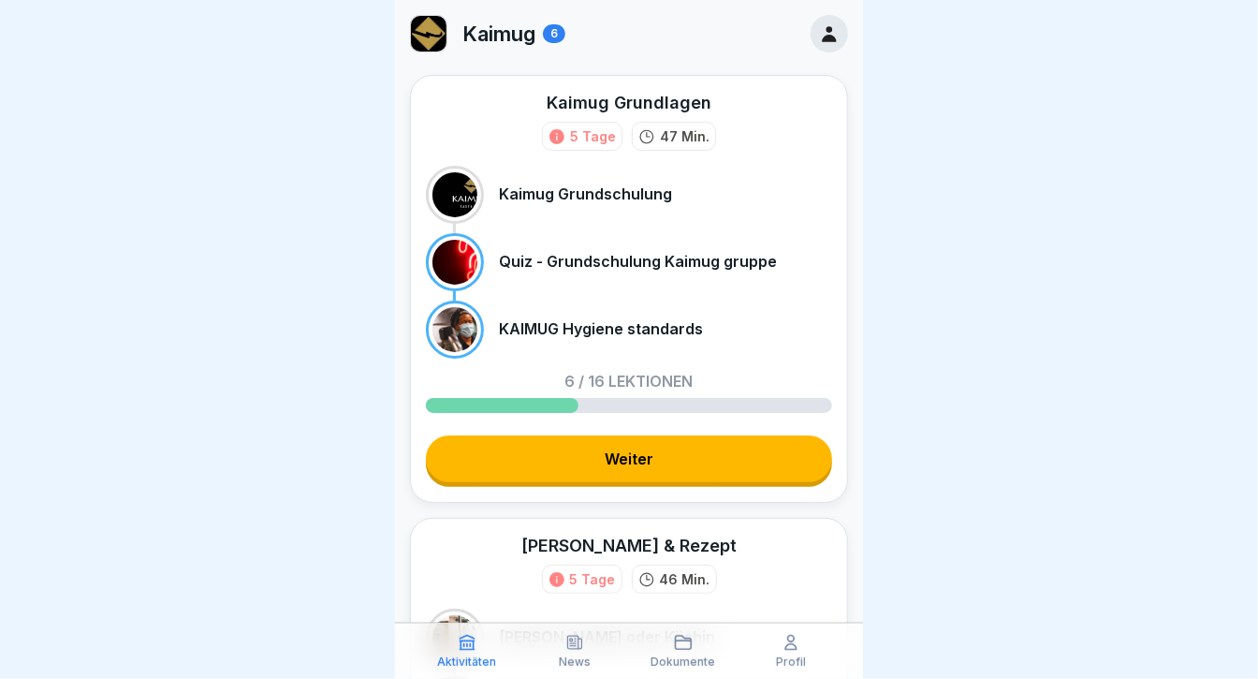
drag, startPoint x: 889, startPoint y: 184, endPoint x: 1021, endPoint y: 37, distance: 197.6
click at [1021, 37] on div at bounding box center [629, 339] width 1258 height 679
click at [822, 36] on icon at bounding box center [829, 34] width 14 height 16
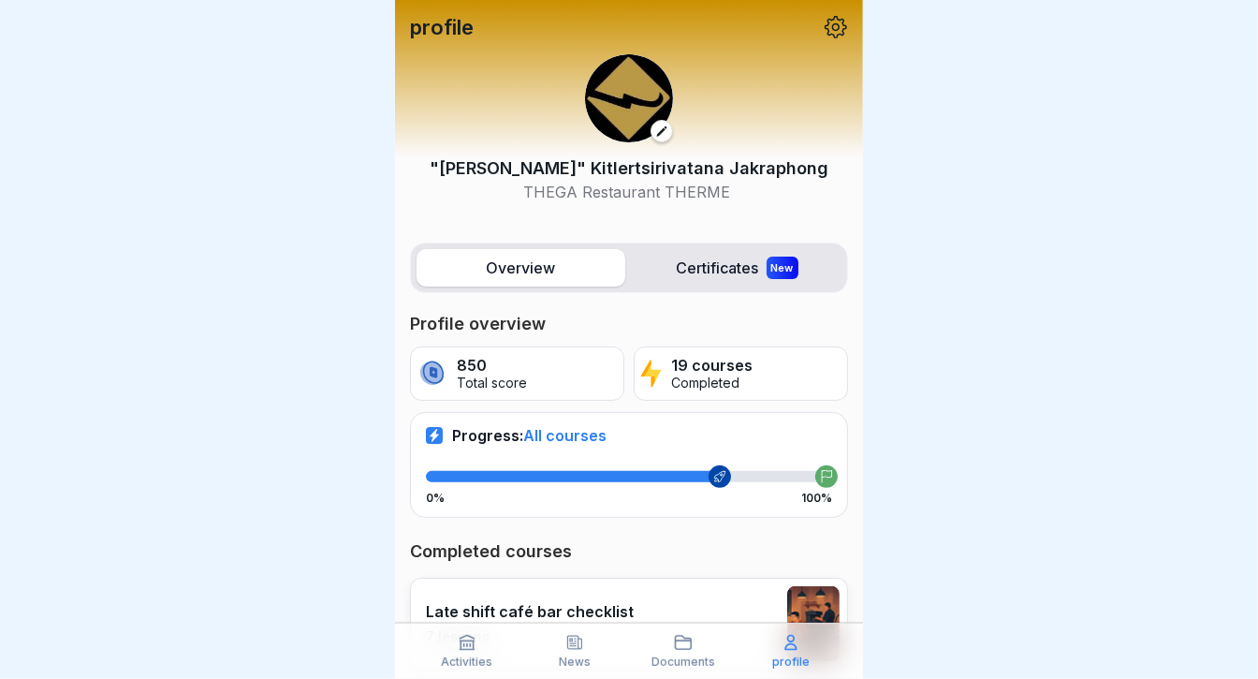
click at [824, 27] on icon at bounding box center [836, 27] width 24 height 24
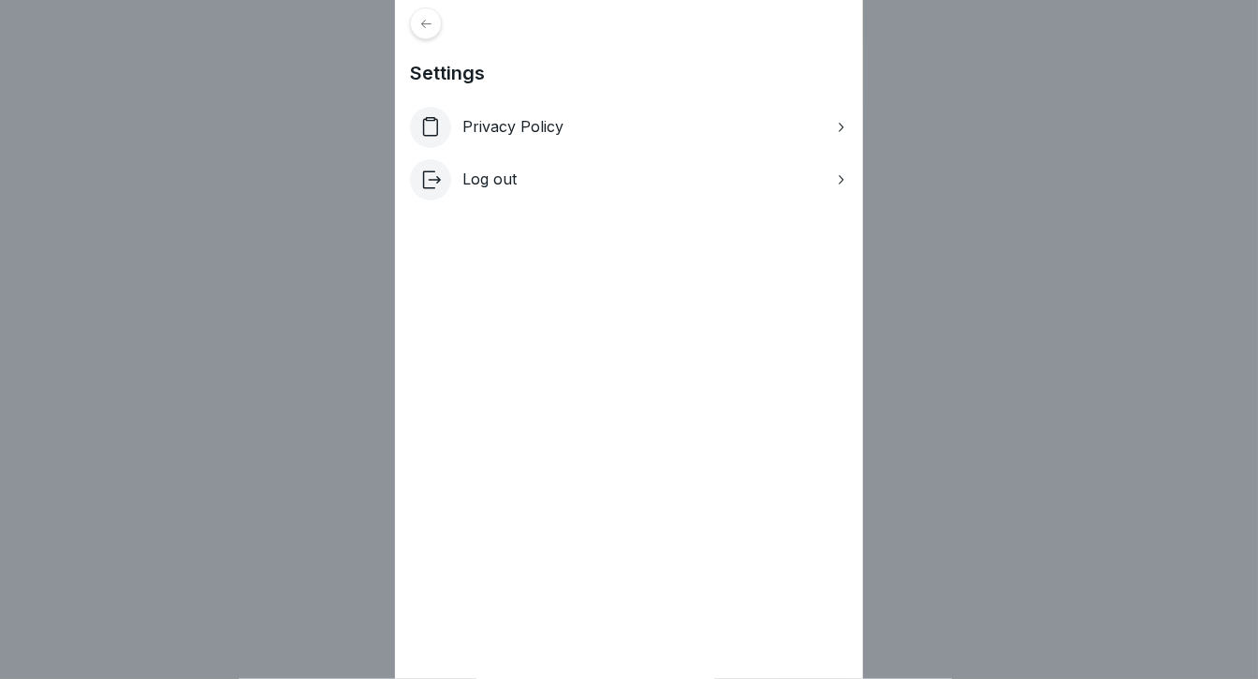
click at [904, 131] on div "Settings Privacy Policy Log out" at bounding box center [629, 339] width 1258 height 679
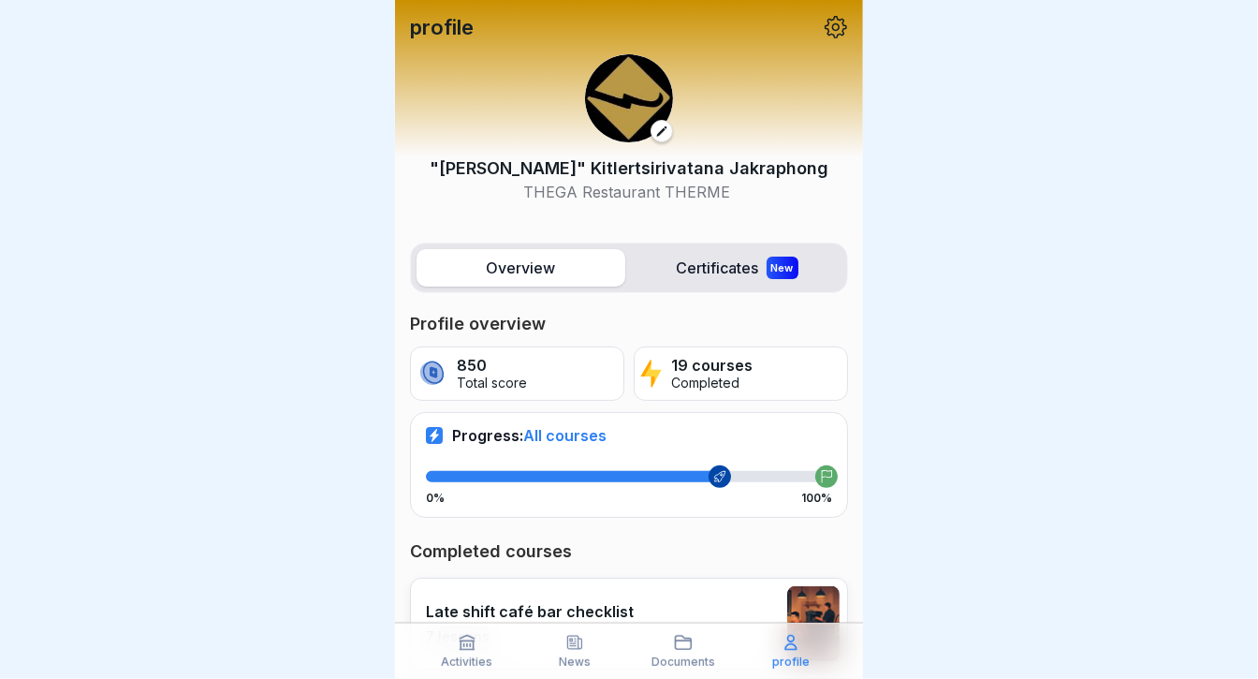
click at [825, 25] on icon at bounding box center [836, 27] width 22 height 22
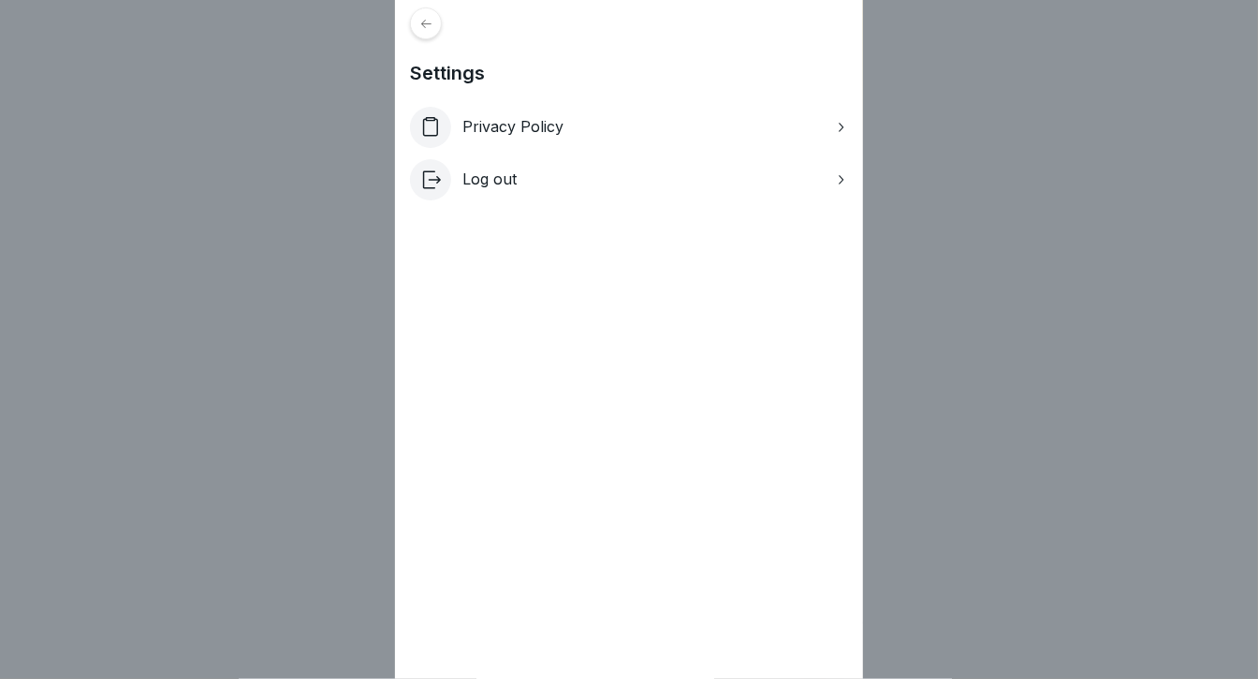
click at [546, 116] on div "Privacy Policy" at bounding box center [629, 127] width 438 height 41
click at [526, 123] on font "Privacy Policy" at bounding box center [513, 126] width 101 height 19
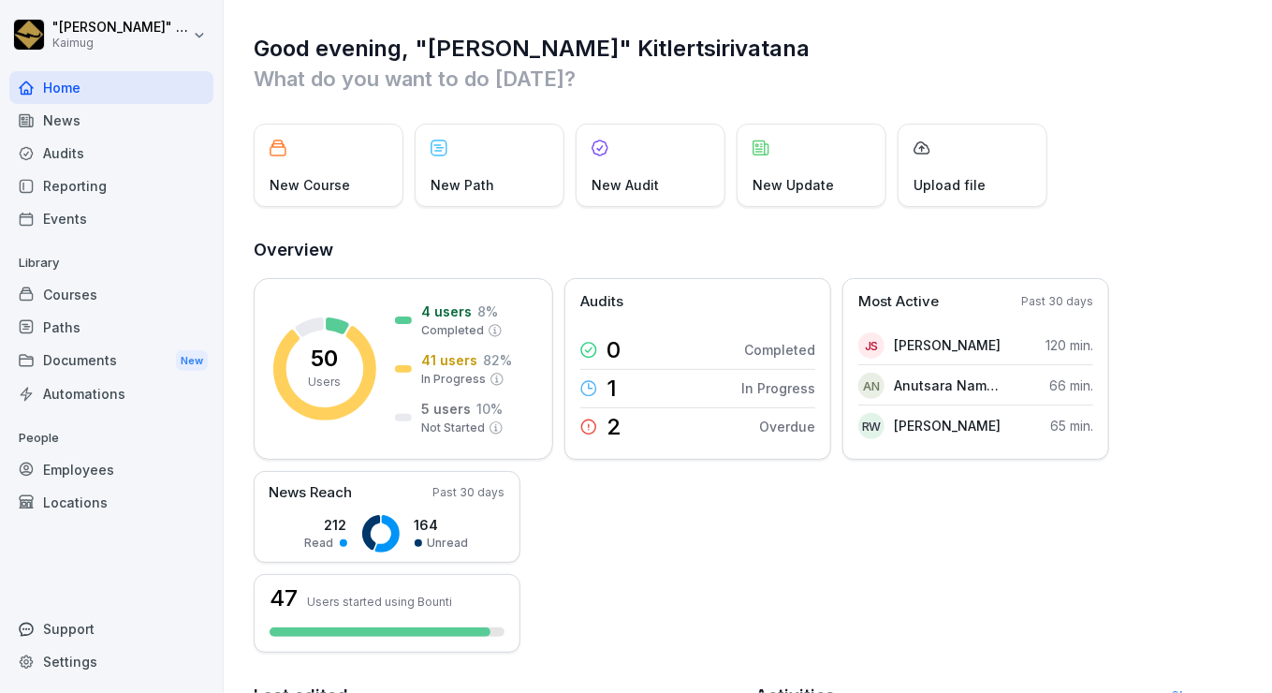
click at [207, 28] on html ""[PERSON_NAME]" Kitlertsirivatana [PERSON_NAME] Home News Audits Reporting Even…" at bounding box center [636, 346] width 1272 height 693
click at [107, 85] on div "Settings" at bounding box center [119, 83] width 185 height 35
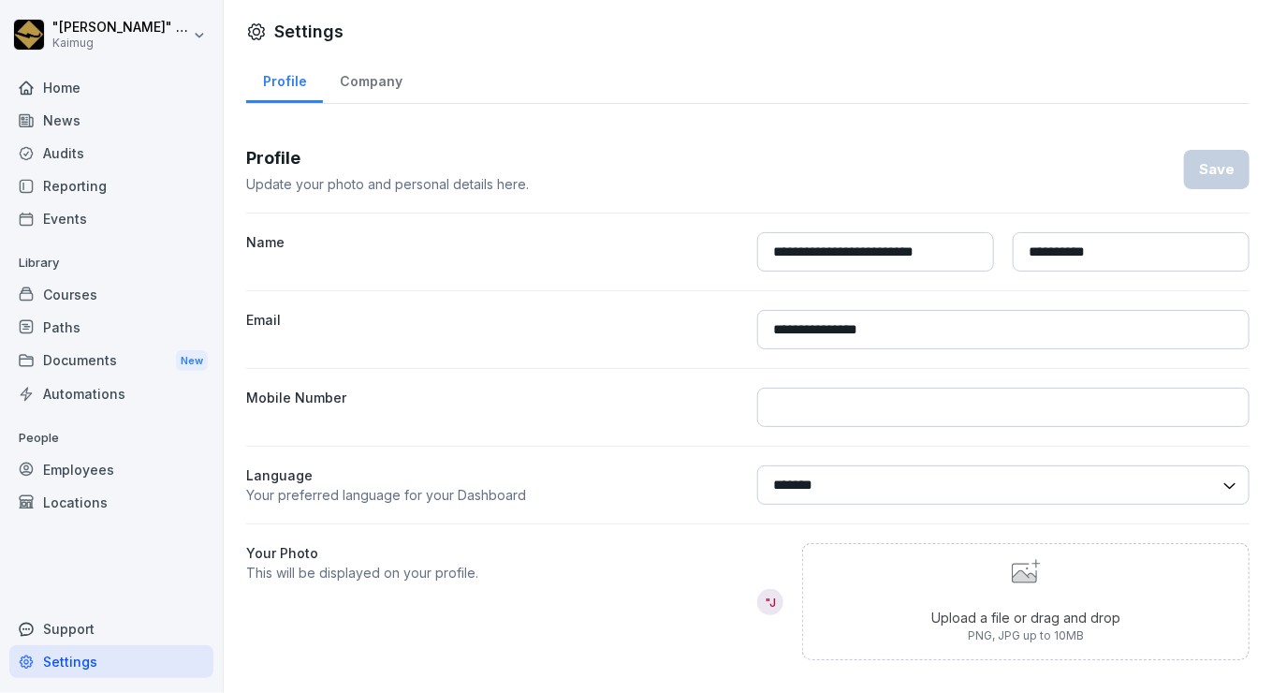
scroll to position [1, 0]
click at [365, 84] on div "Company" at bounding box center [371, 78] width 96 height 48
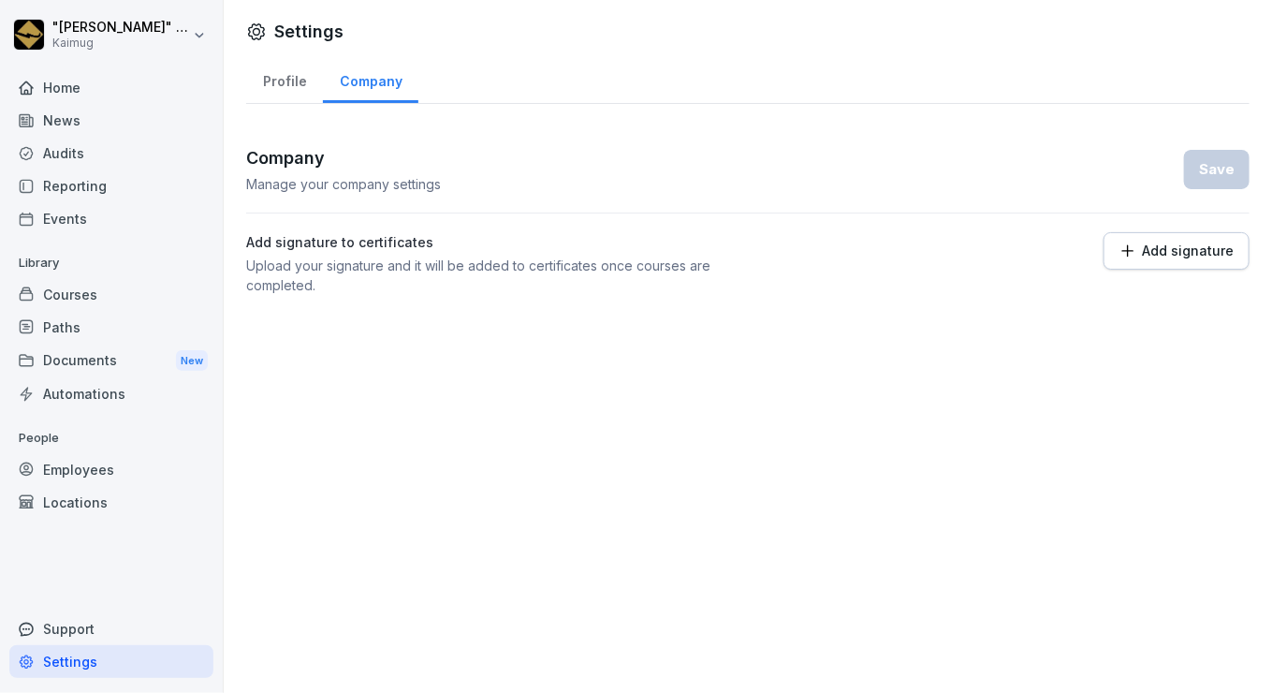
click at [304, 77] on div "Profile" at bounding box center [284, 79] width 77 height 48
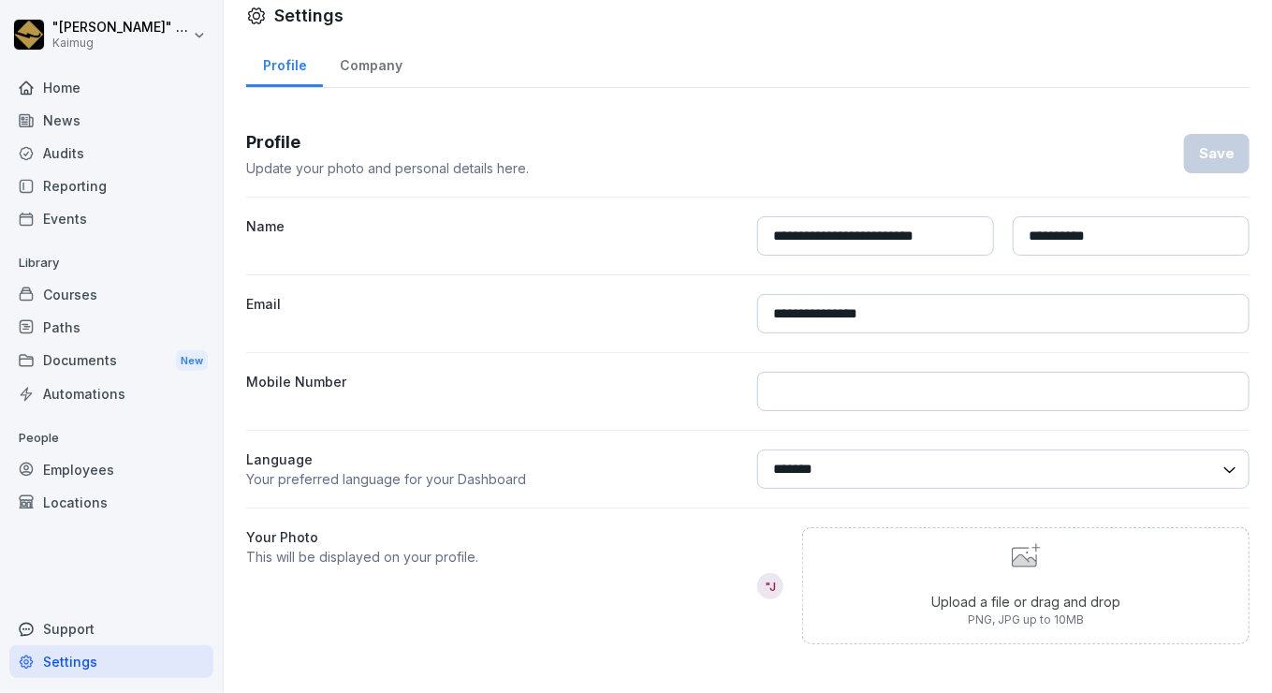
scroll to position [28, 0]
click at [198, 44] on html "**********" at bounding box center [636, 346] width 1272 height 693
click at [48, 660] on html "**********" at bounding box center [636, 346] width 1272 height 693
click at [48, 660] on div "Settings" at bounding box center [111, 661] width 204 height 33
click at [189, 32] on html "**********" at bounding box center [636, 346] width 1272 height 693
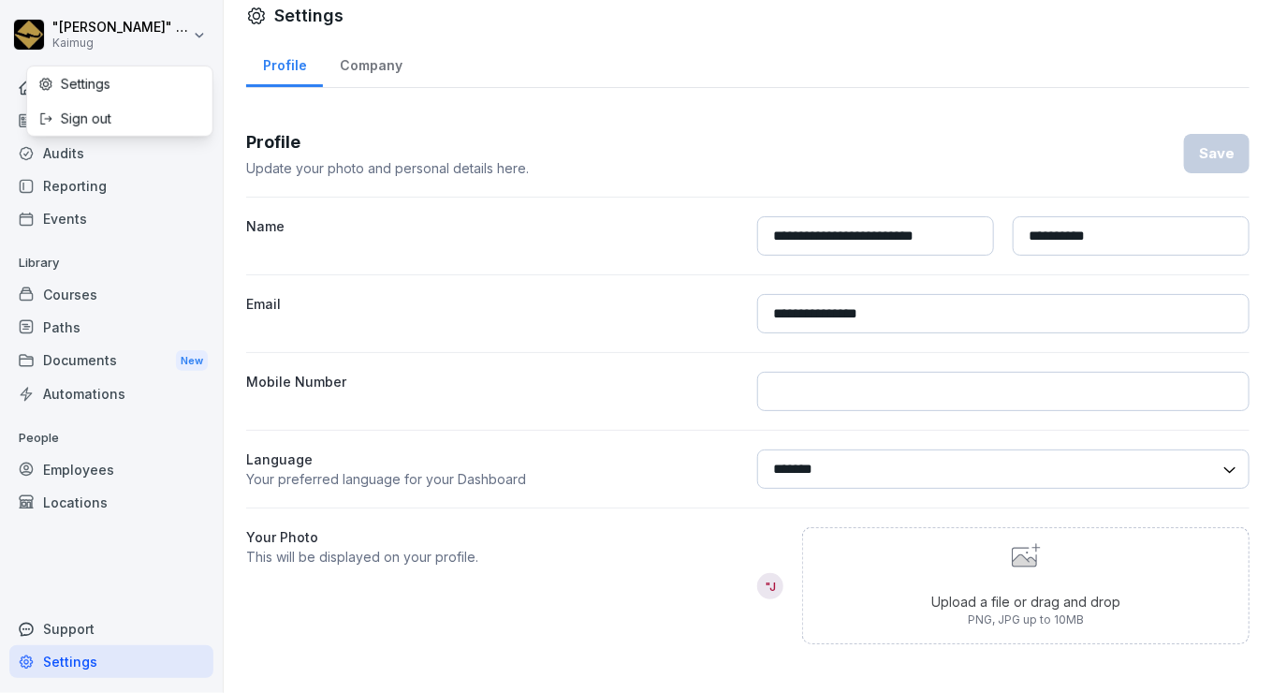
click at [99, 111] on div "Sign out" at bounding box center [119, 118] width 185 height 35
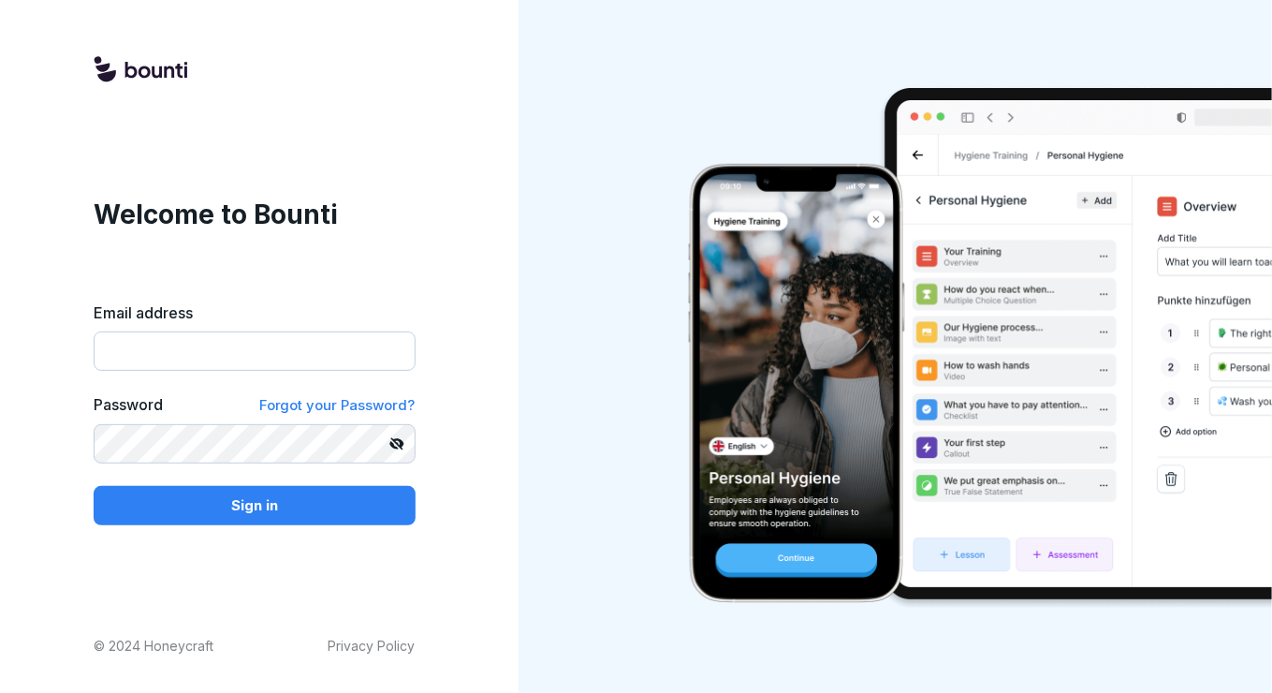
type input "**********"
click at [396, 448] on icon at bounding box center [397, 443] width 15 height 15
click at [331, 505] on div "Sign in" at bounding box center [255, 505] width 292 height 21
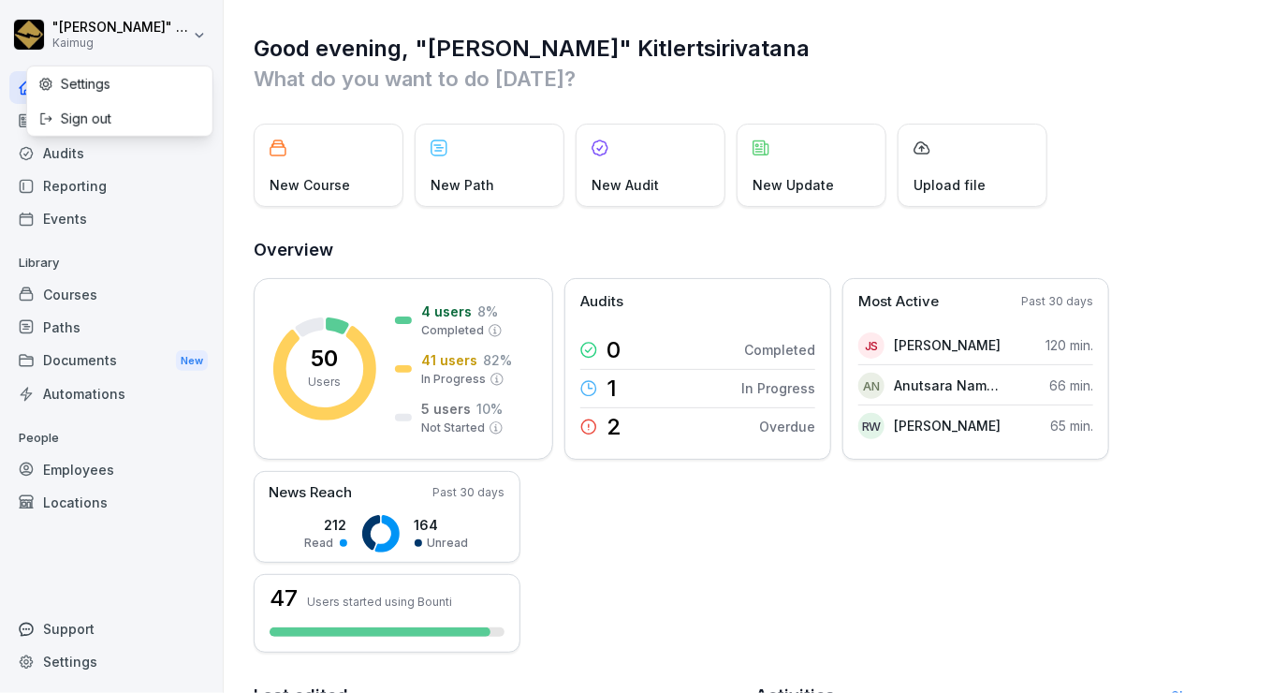
click at [201, 35] on html ""[PERSON_NAME]" Kitlertsirivatana [PERSON_NAME] Home News Audits Reporting Even…" at bounding box center [636, 346] width 1272 height 693
click at [60, 620] on html ""Scott" Kitlertsirivatana Jakraphong Kaimug Home News Audits Reporting Events L…" at bounding box center [636, 346] width 1272 height 693
click at [60, 620] on div "Support" at bounding box center [111, 628] width 204 height 33
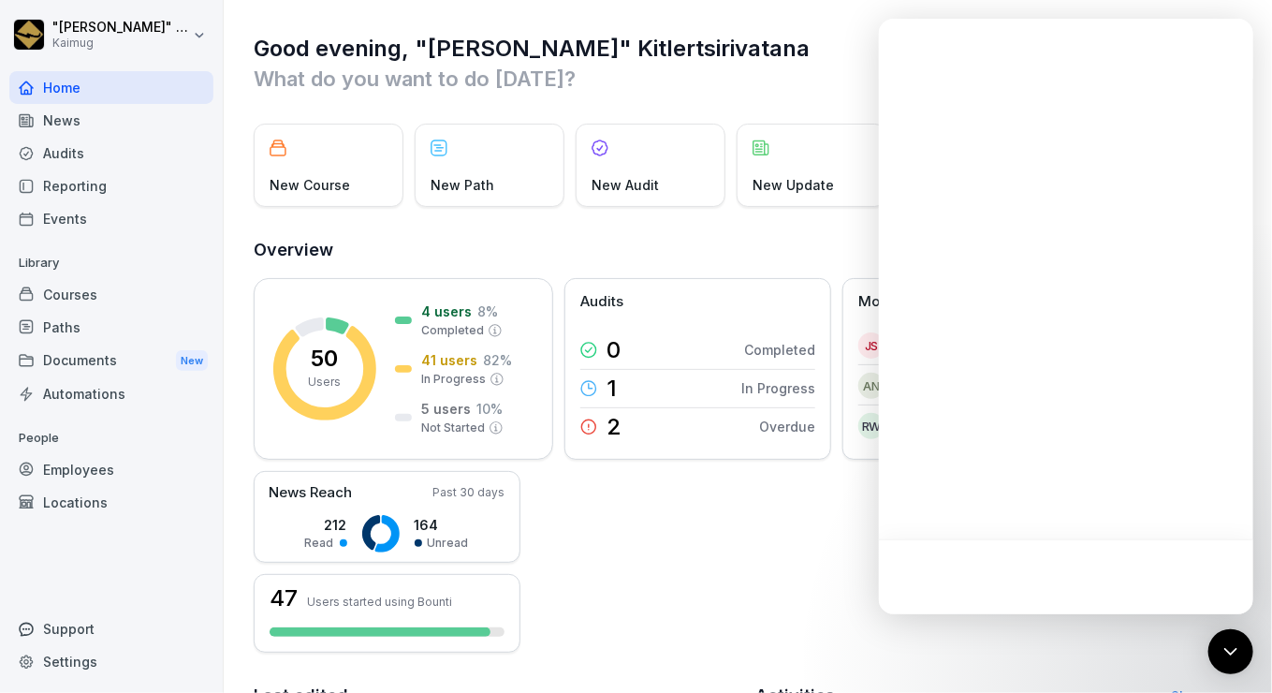
click at [66, 624] on div "Support" at bounding box center [111, 628] width 204 height 33
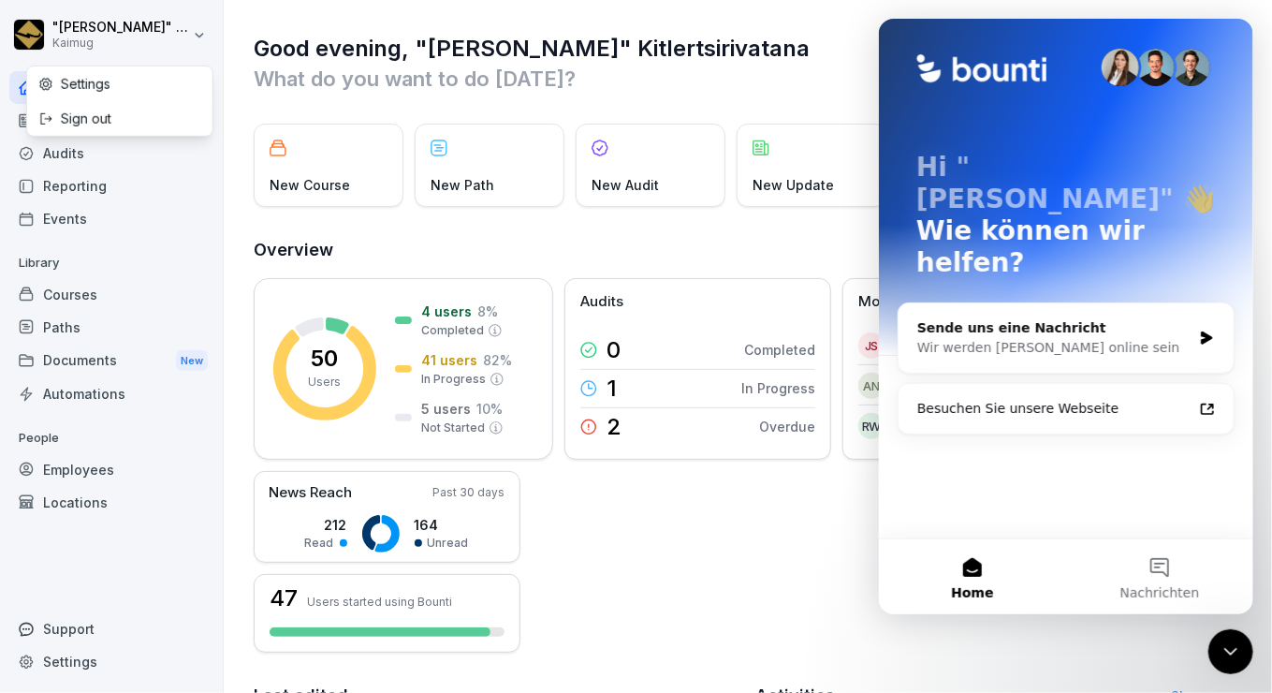
click at [198, 47] on html ""Scott" Kitlertsirivatana Jakraphong Kaimug Home News Audits Reporting Events L…" at bounding box center [636, 346] width 1272 height 693
click at [143, 73] on div "Settings" at bounding box center [119, 83] width 185 height 35
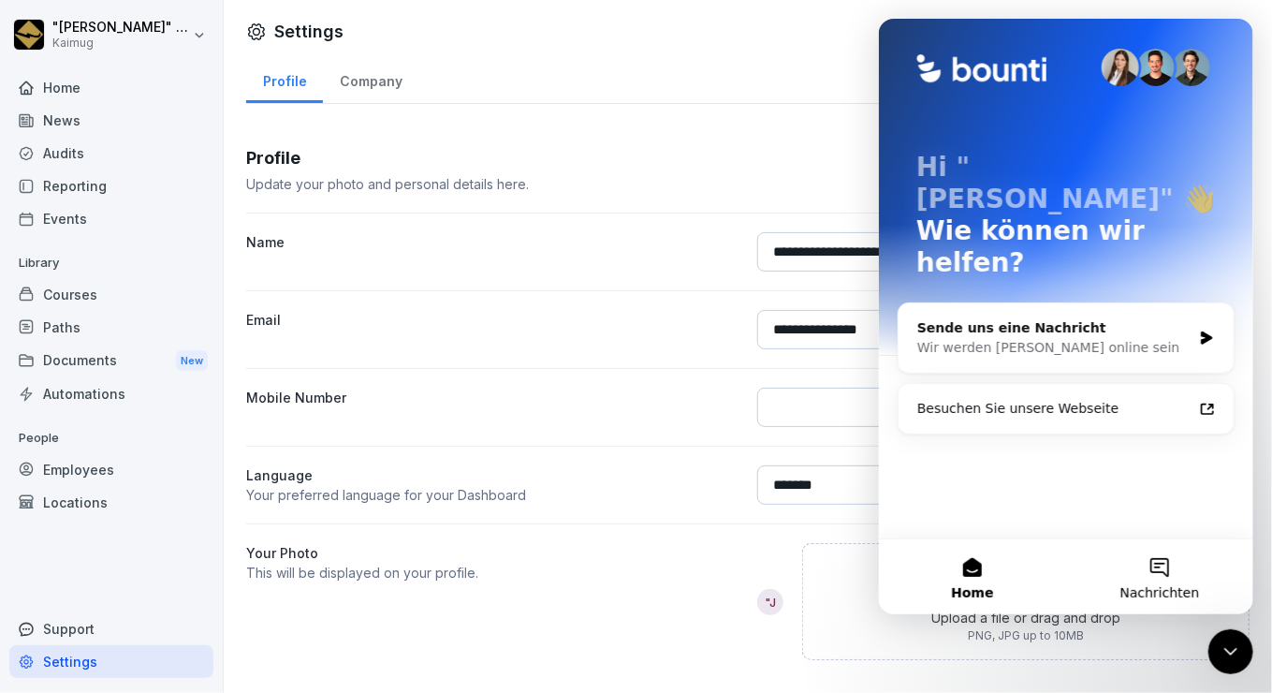
click at [1165, 567] on button "Nachrichten" at bounding box center [1159, 576] width 187 height 75
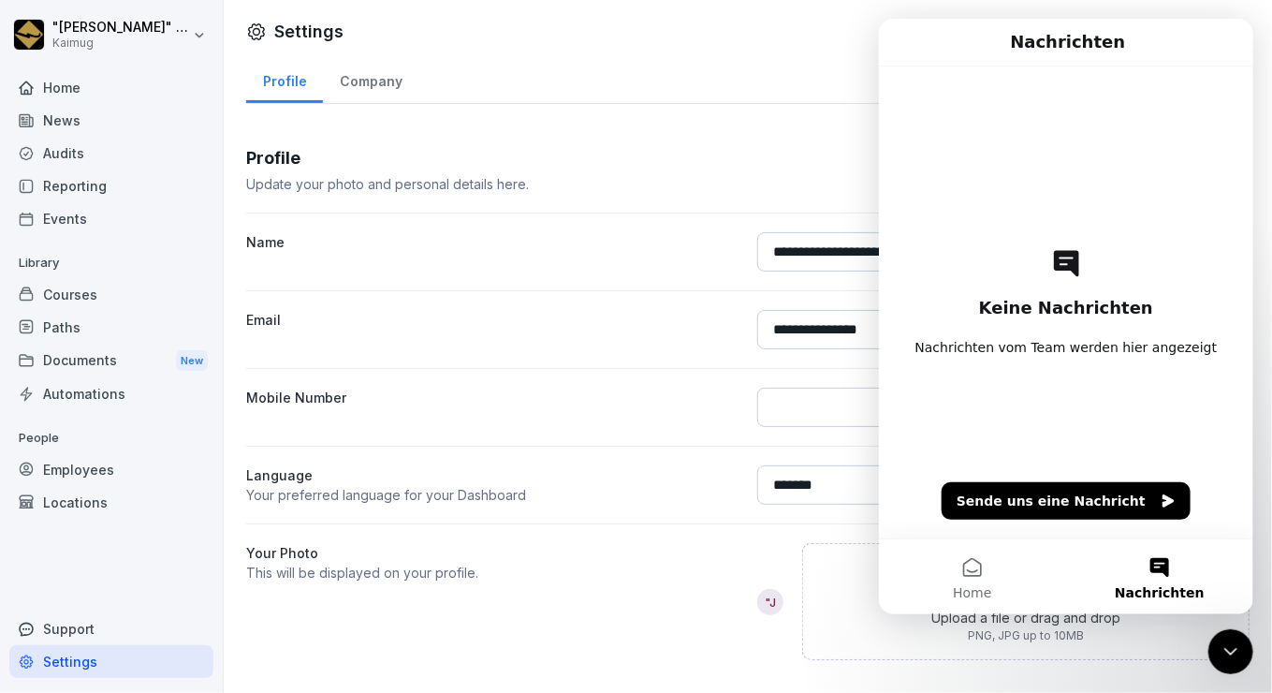
drag, startPoint x: 1227, startPoint y: 38, endPoint x: 1217, endPoint y: 69, distance: 32.3
click at [1217, 69] on div "Nachrichten Keine Nachrichten Nachrichten vom Team werden hier angezeigt Sende …" at bounding box center [1065, 279] width 375 height 520
click at [1226, 649] on icon "Intercom-Nachrichtendienst schließen" at bounding box center [1230, 650] width 13 height 7
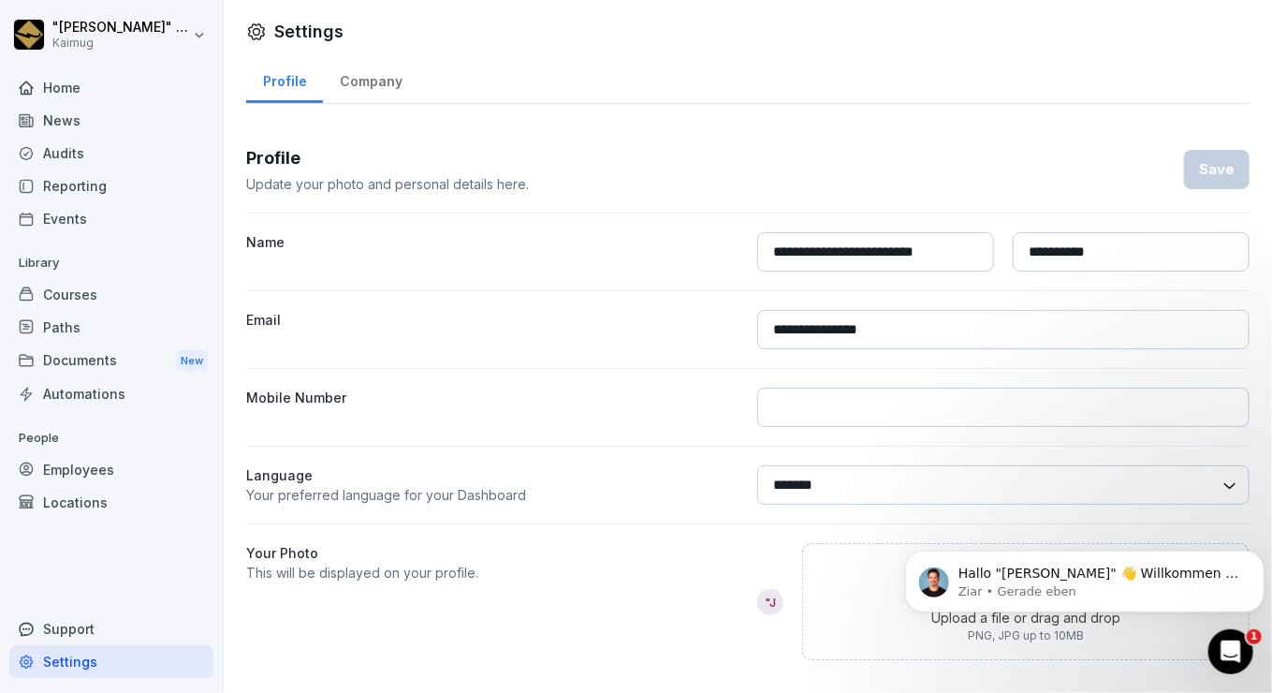
click at [366, 78] on div "Company" at bounding box center [371, 79] width 96 height 48
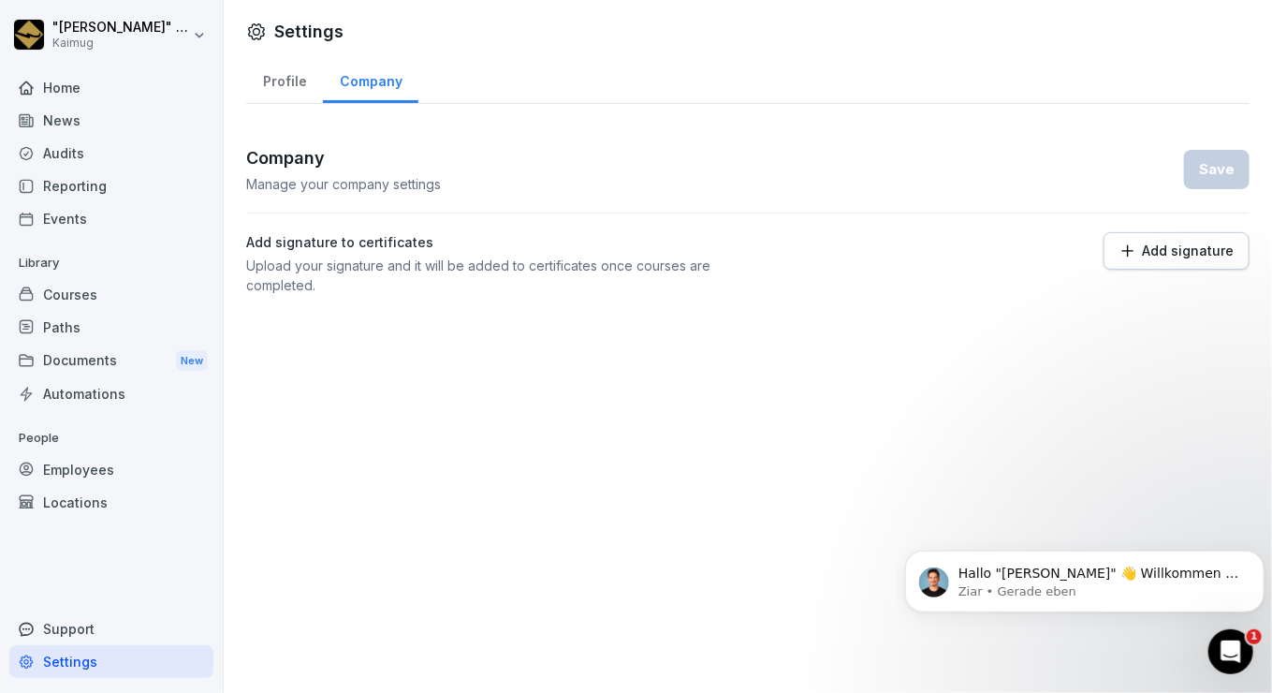
click at [283, 62] on div "Profile" at bounding box center [284, 79] width 77 height 48
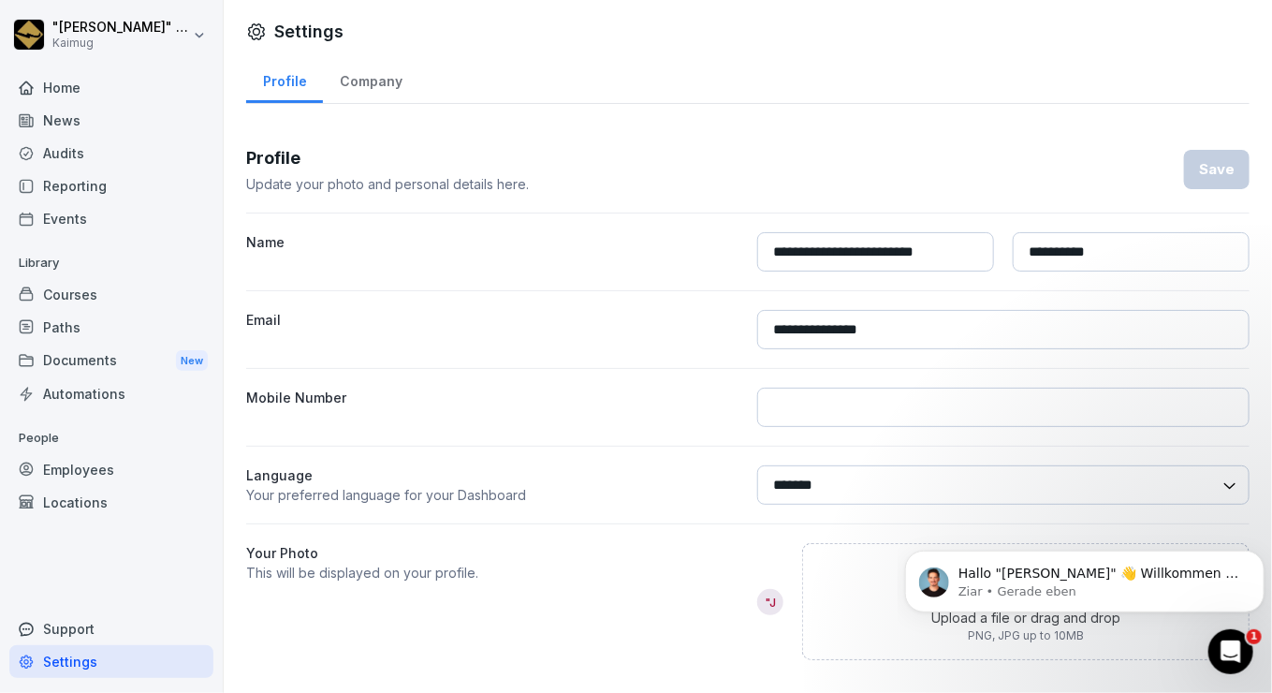
click at [199, 24] on html "**********" at bounding box center [636, 346] width 1272 height 693
click at [85, 105] on div "Sign out" at bounding box center [119, 118] width 185 height 35
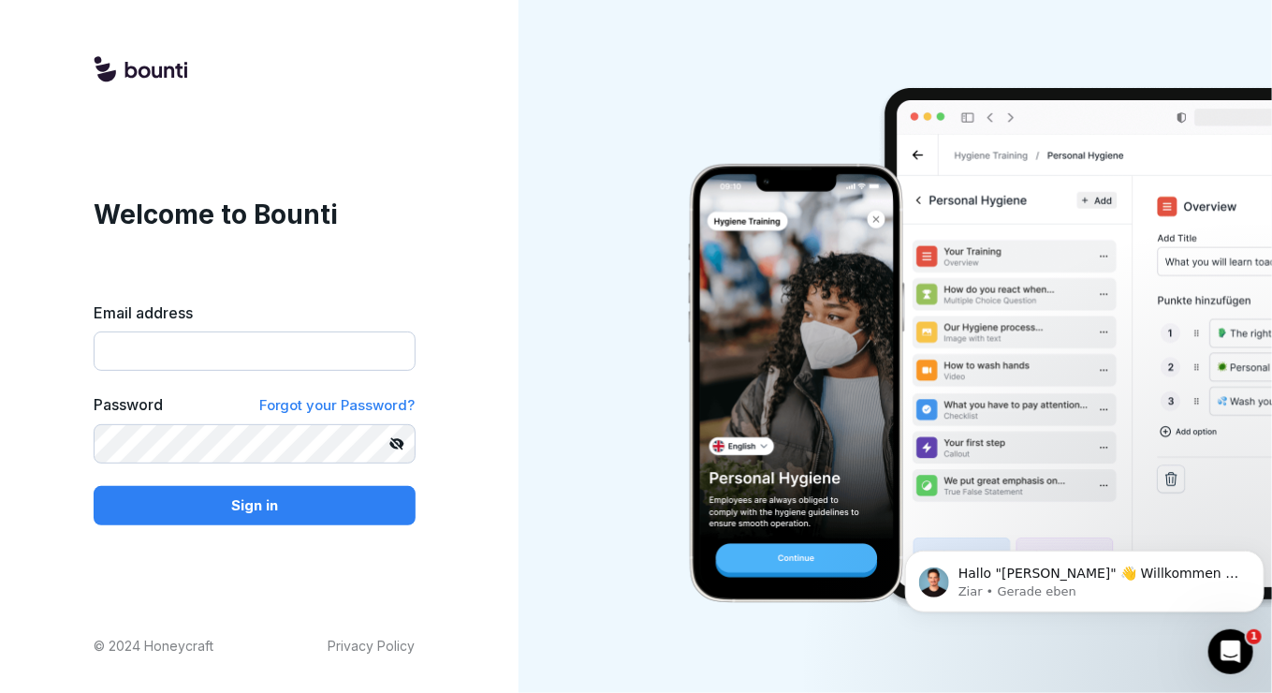
type input "**********"
click at [391, 407] on span "Forgot your Password?" at bounding box center [337, 405] width 156 height 18
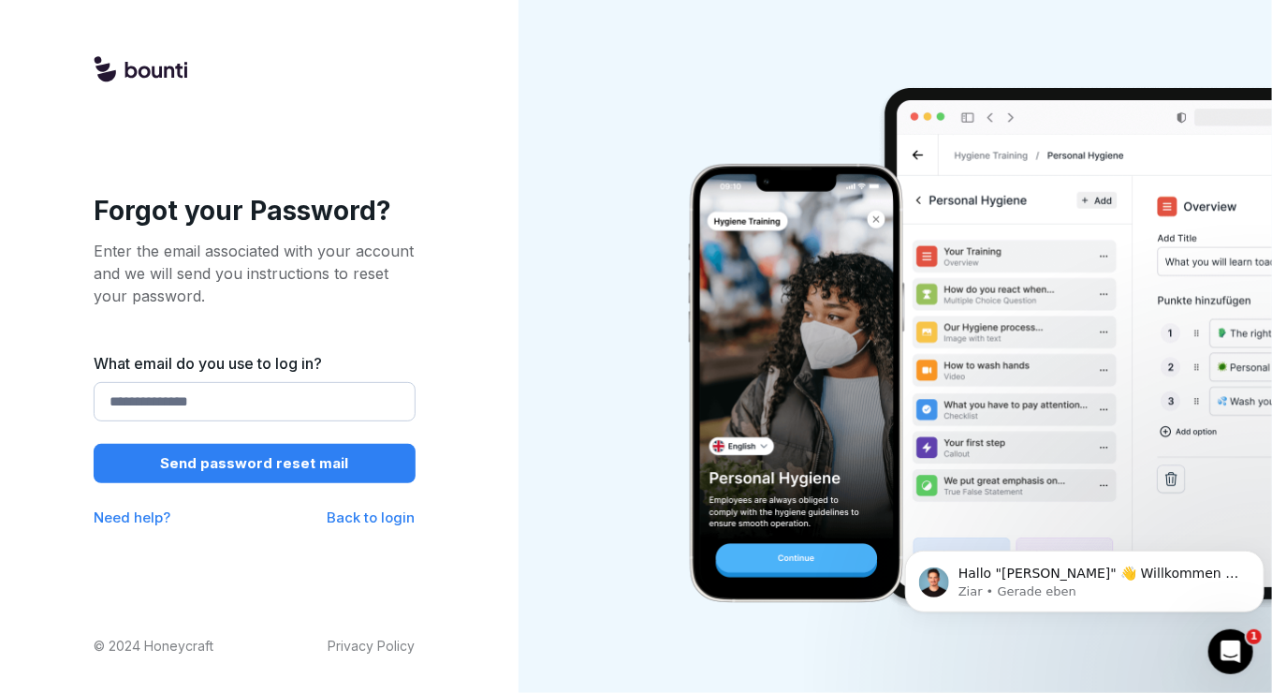
click at [298, 456] on p "Send password reset mail" at bounding box center [254, 463] width 188 height 21
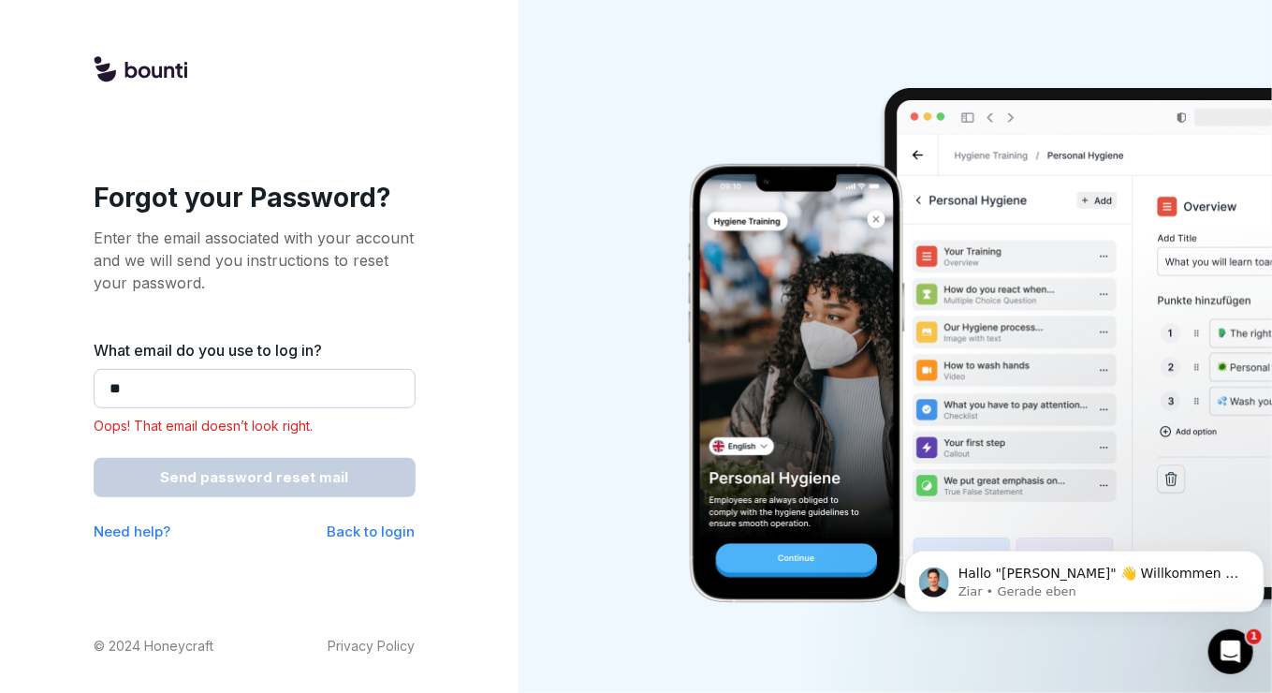
type input "**********"
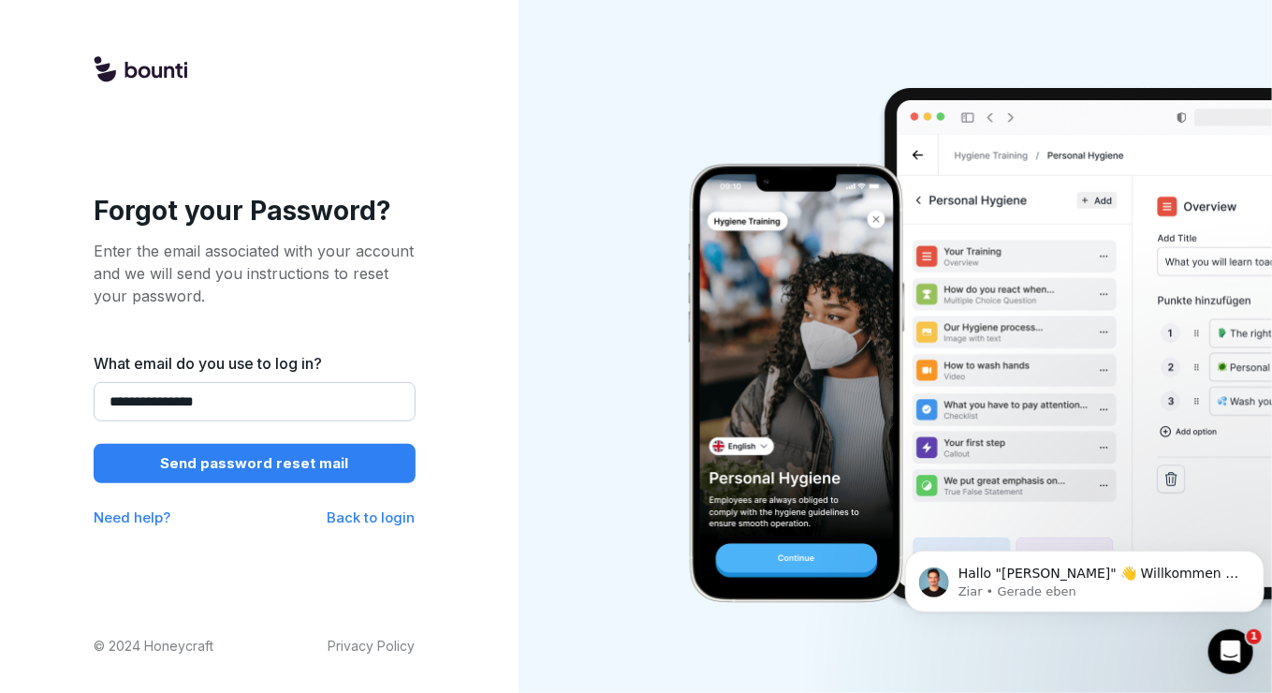
click at [345, 476] on button "Send password reset mail" at bounding box center [255, 463] width 322 height 39
